Goal: Task Accomplishment & Management: Manage account settings

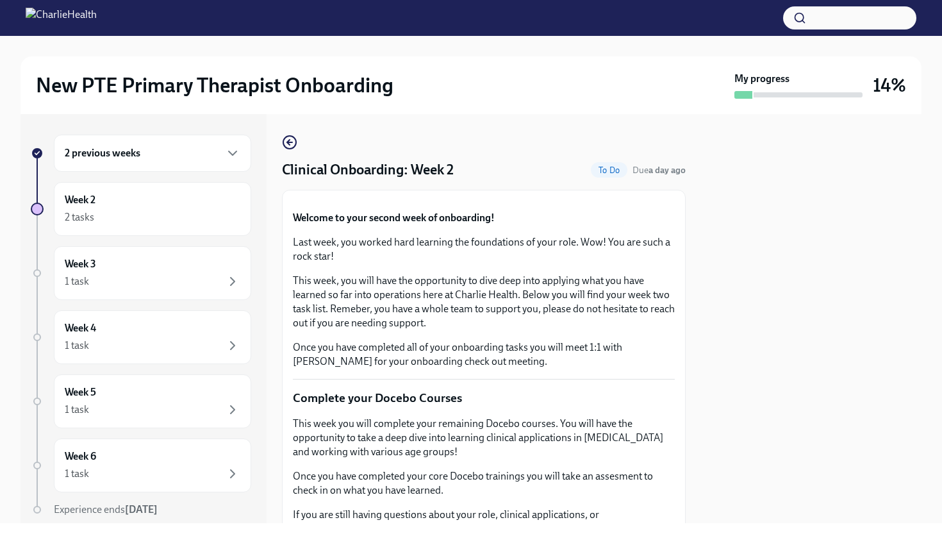
scroll to position [4, 0]
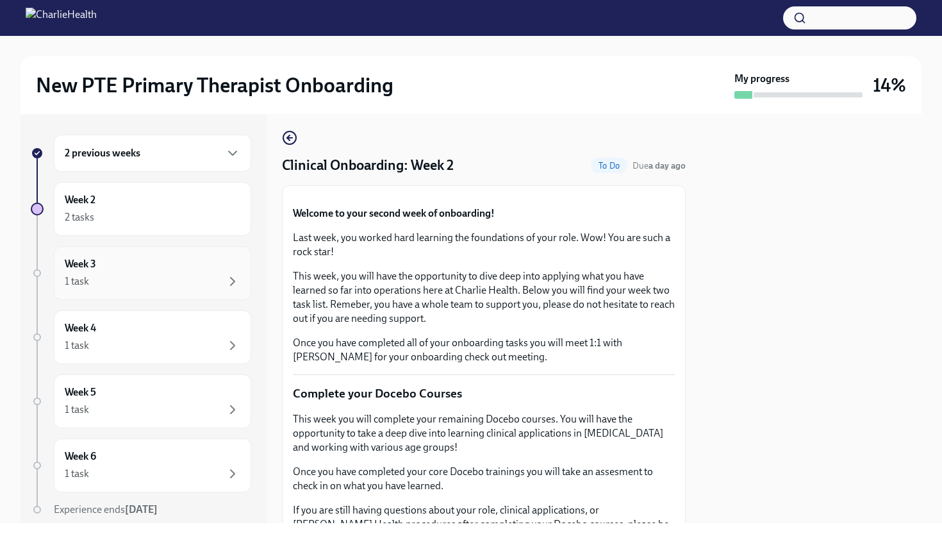
click at [222, 283] on div "1 task" at bounding box center [153, 281] width 176 height 15
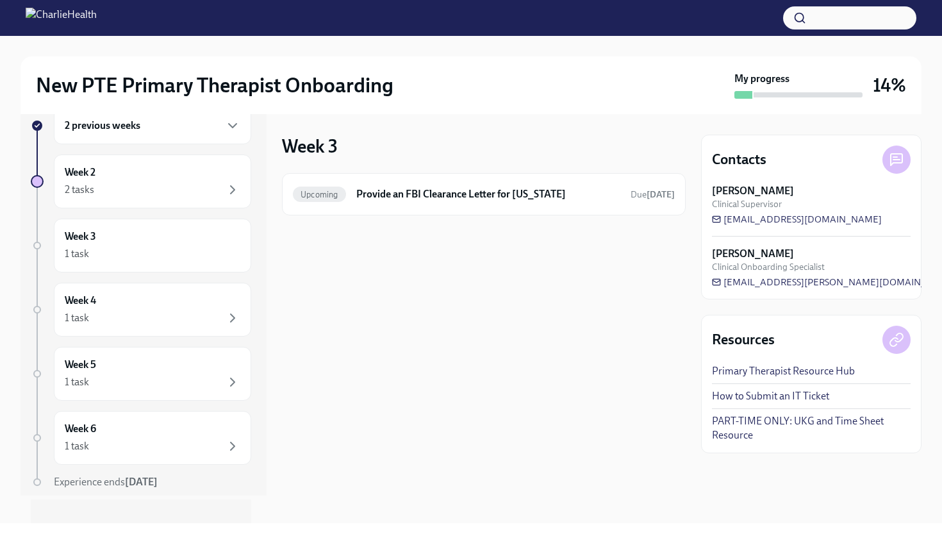
scroll to position [45, 0]
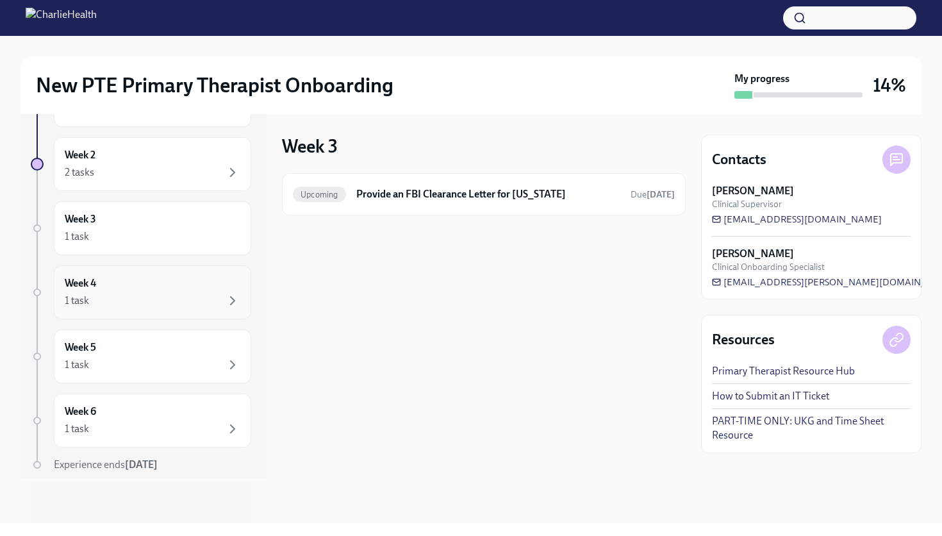
click at [211, 300] on div "1 task" at bounding box center [153, 300] width 176 height 15
click at [186, 357] on div "1 task" at bounding box center [153, 364] width 176 height 15
click at [150, 425] on div "1 task" at bounding box center [153, 428] width 176 height 15
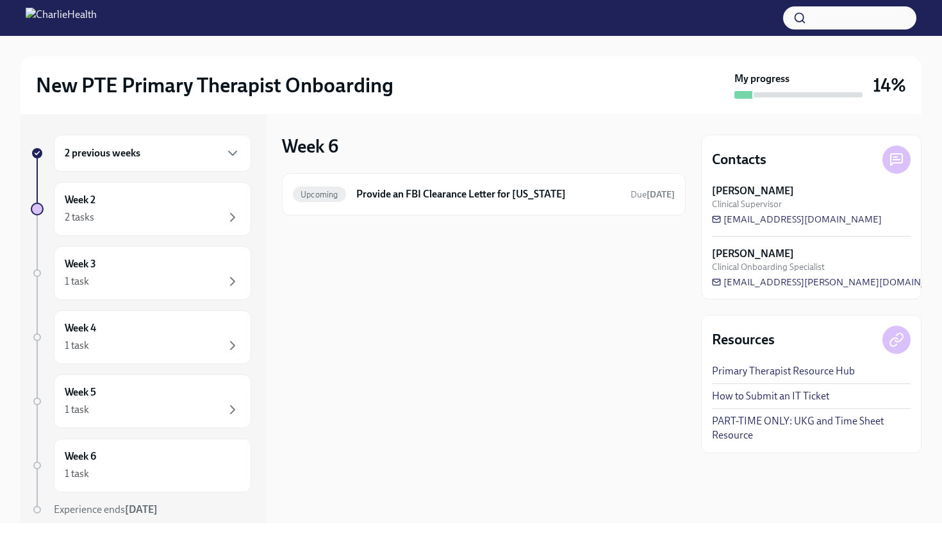
click at [243, 157] on div "2 previous weeks" at bounding box center [152, 153] width 197 height 37
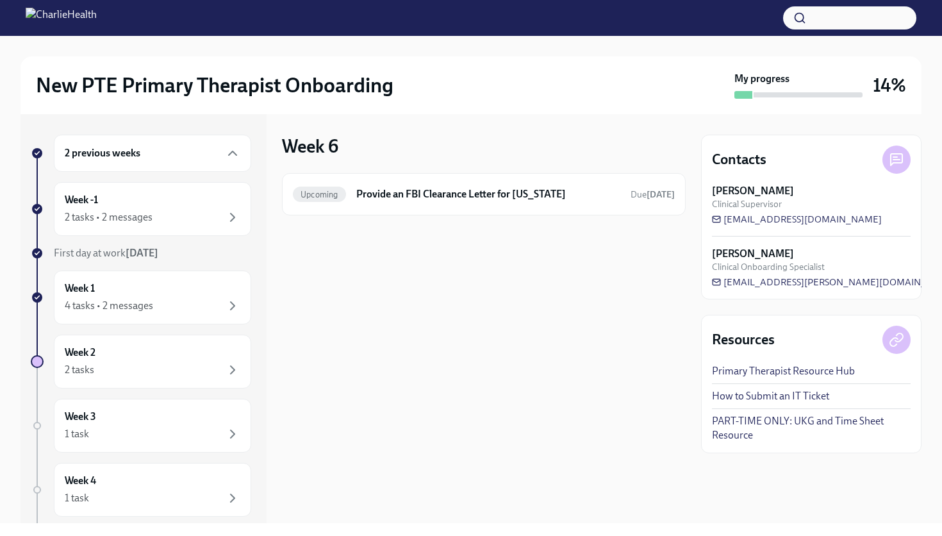
click at [243, 157] on div "2 previous weeks" at bounding box center [152, 153] width 197 height 37
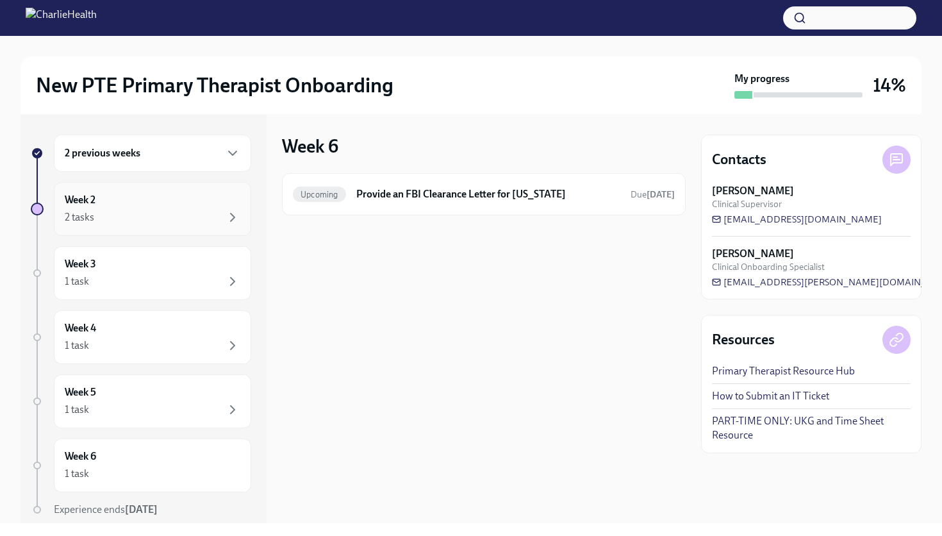
click at [199, 212] on div "2 tasks" at bounding box center [153, 217] width 176 height 15
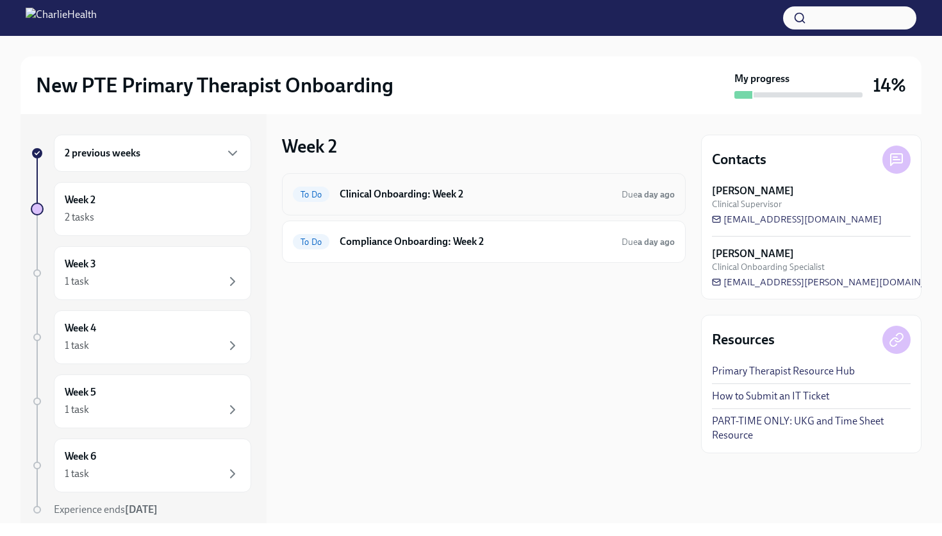
click at [379, 195] on h6 "Clinical Onboarding: Week 2" at bounding box center [476, 194] width 272 height 14
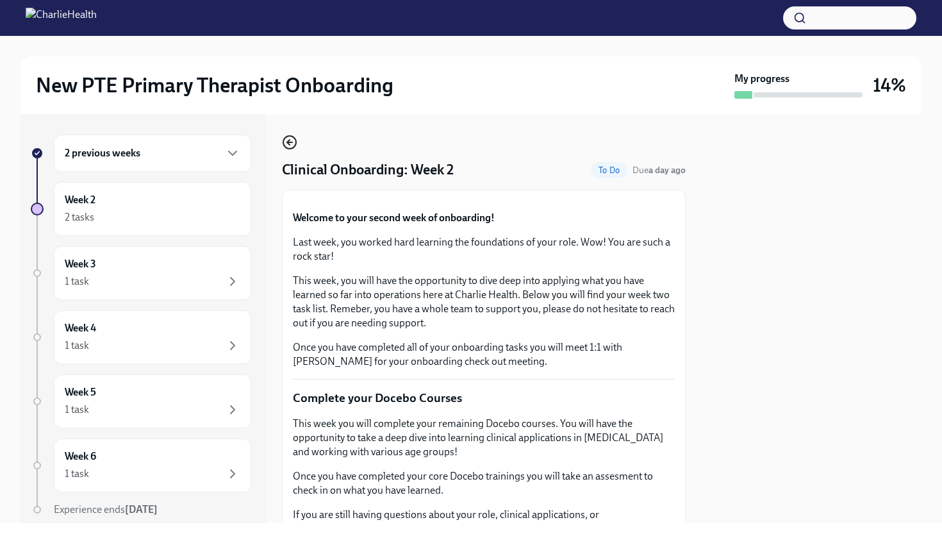
click at [293, 141] on icon "button" at bounding box center [289, 142] width 15 height 15
